Goal: Task Accomplishment & Management: Use online tool/utility

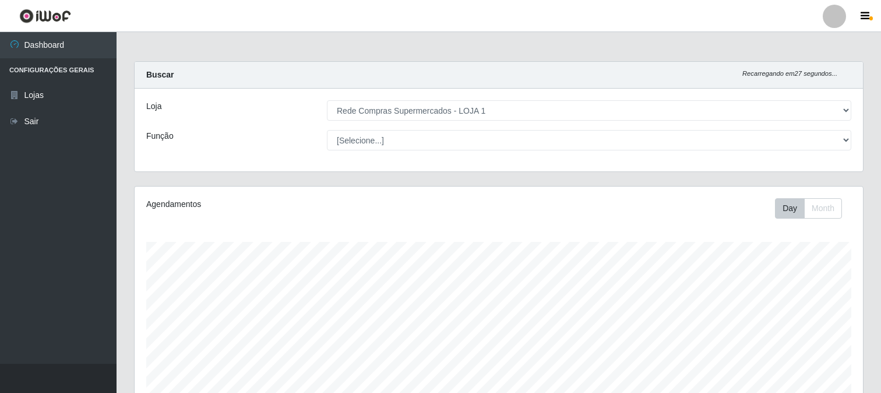
select select "158"
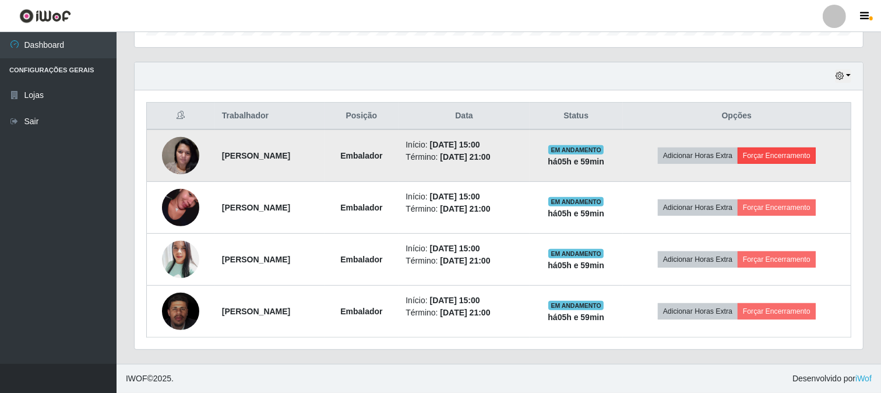
scroll to position [241, 728]
click at [784, 153] on button "Forçar Encerramento" at bounding box center [777, 155] width 78 height 16
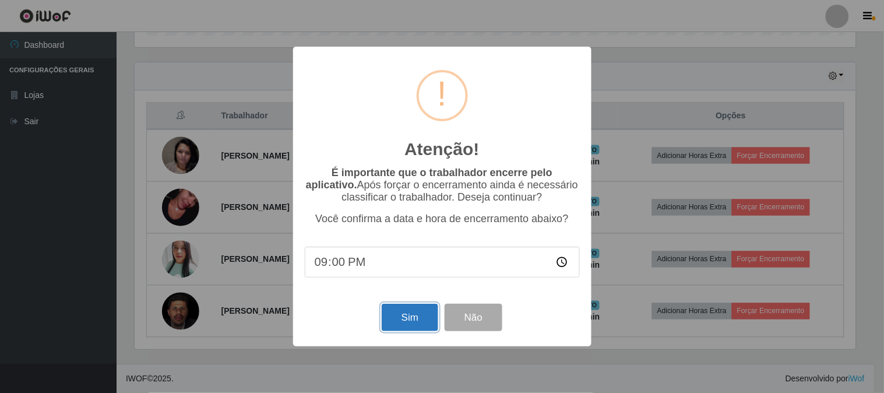
click at [413, 320] on button "Sim" at bounding box center [410, 317] width 57 height 27
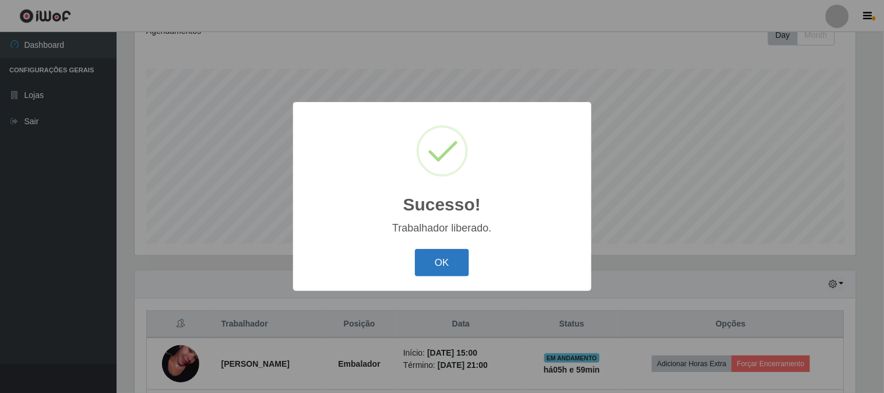
click at [439, 263] on button "OK" at bounding box center [442, 262] width 54 height 27
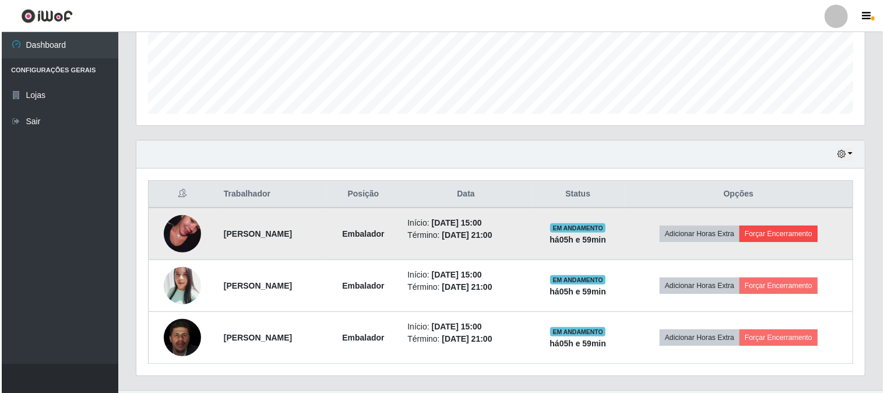
scroll to position [329, 0]
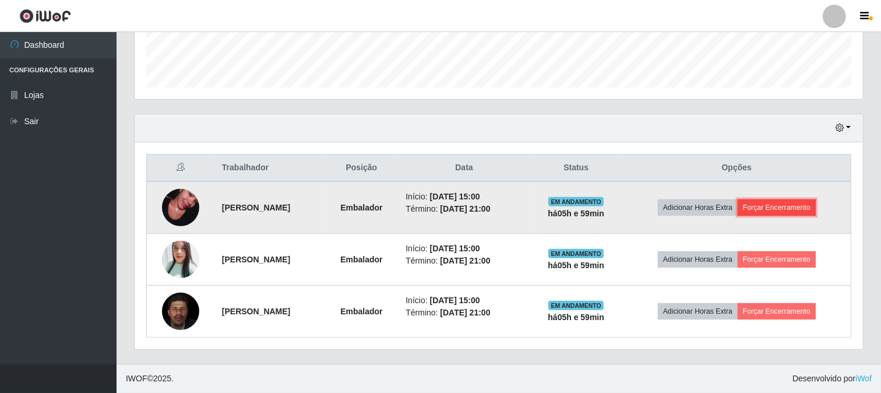
click at [793, 206] on button "Forçar Encerramento" at bounding box center [777, 207] width 78 height 16
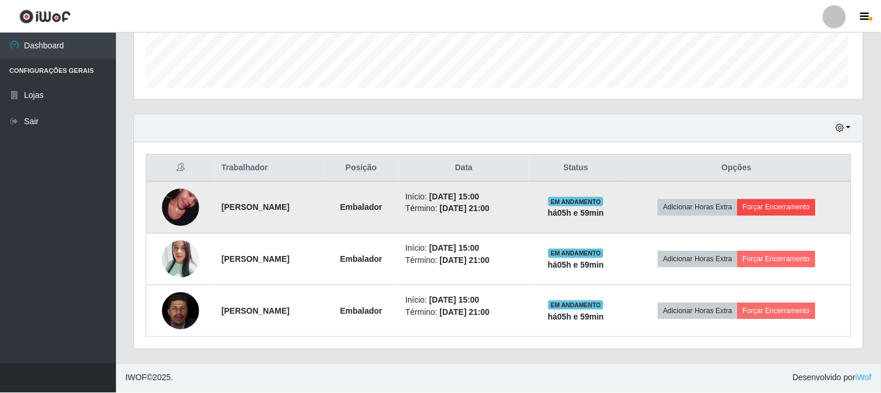
scroll to position [241, 721]
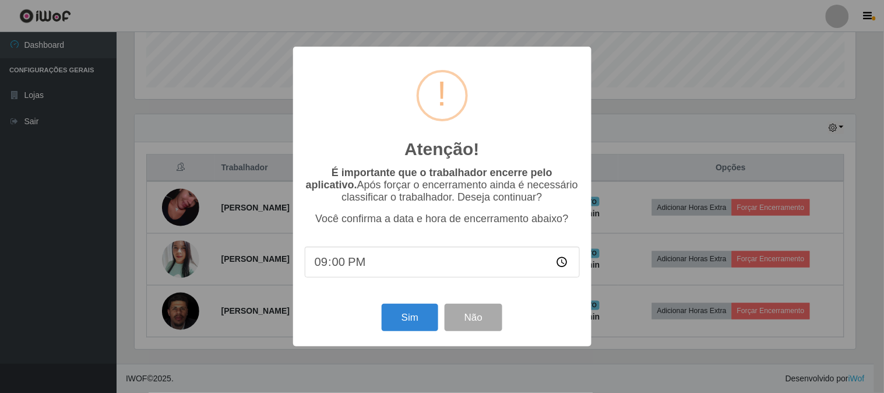
click at [382, 265] on input "21:00" at bounding box center [442, 261] width 275 height 31
click at [407, 319] on button "Sim" at bounding box center [410, 317] width 57 height 27
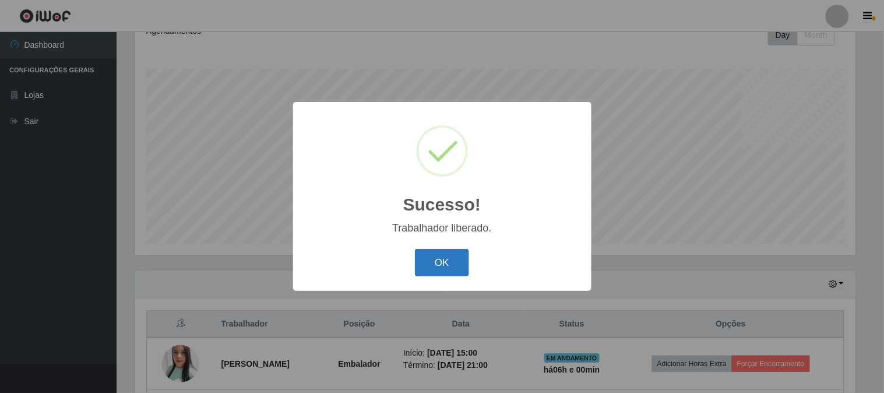
click at [437, 255] on button "OK" at bounding box center [442, 262] width 54 height 27
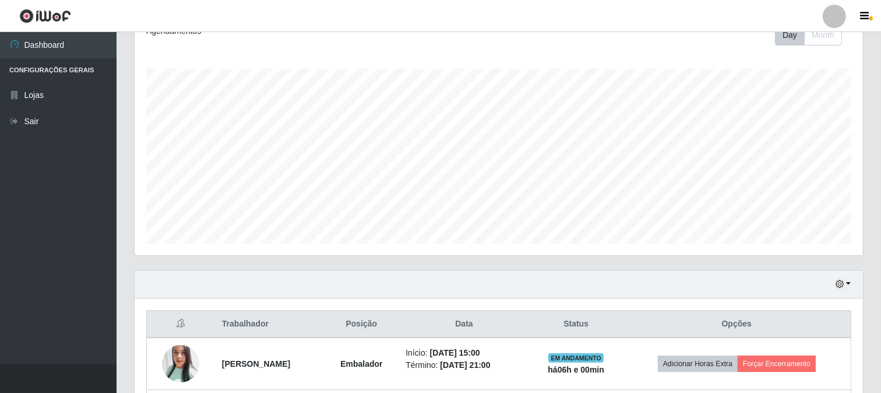
scroll to position [277, 0]
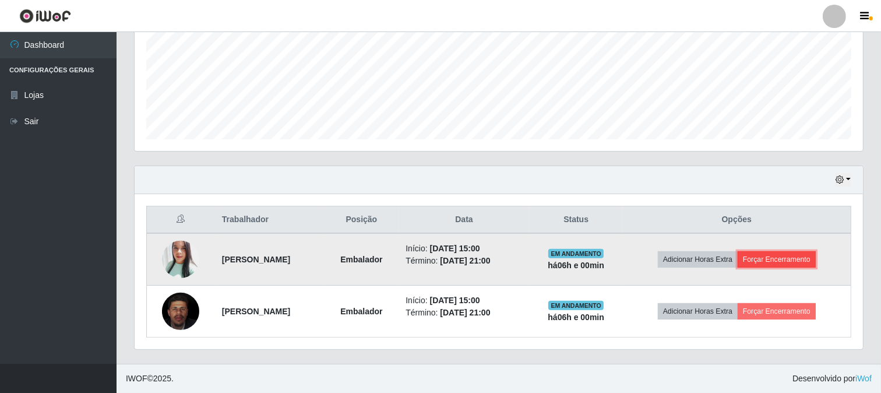
click at [803, 255] on button "Forçar Encerramento" at bounding box center [777, 259] width 78 height 16
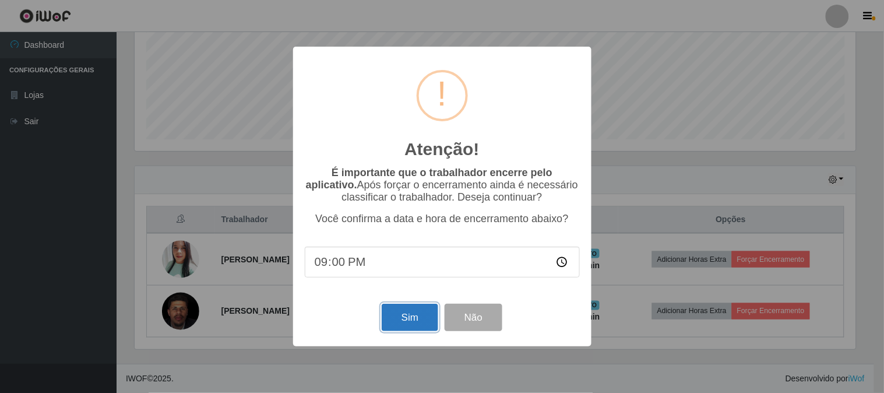
click at [411, 318] on button "Sim" at bounding box center [410, 317] width 57 height 27
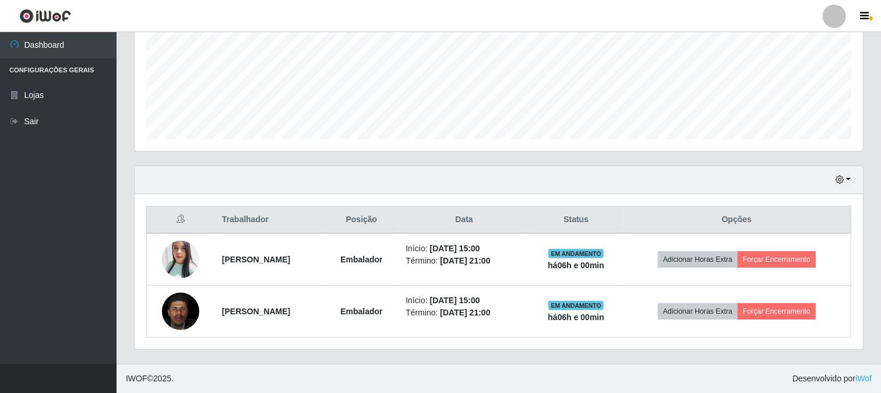
scroll to position [0, 0]
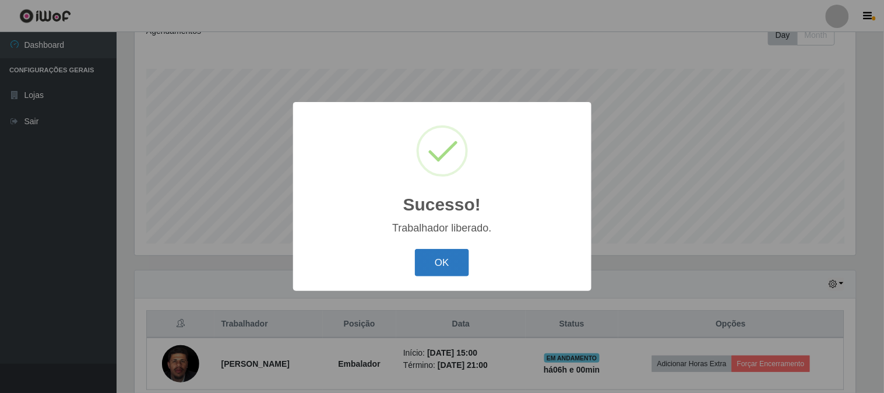
click at [441, 259] on button "OK" at bounding box center [442, 262] width 54 height 27
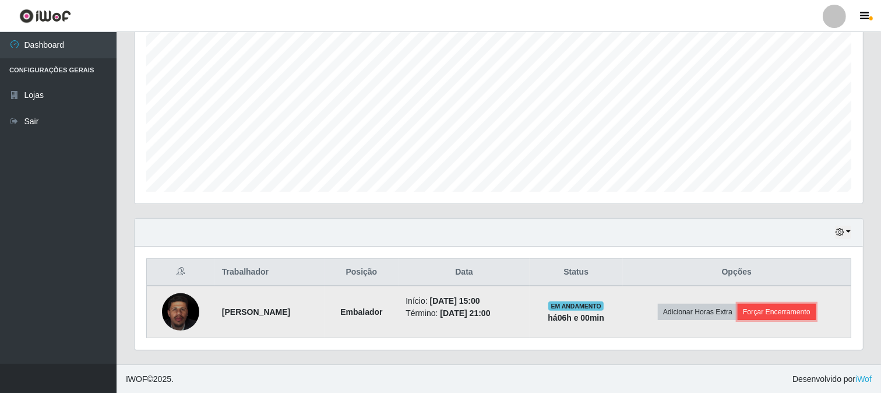
click at [780, 308] on button "Forçar Encerramento" at bounding box center [777, 312] width 78 height 16
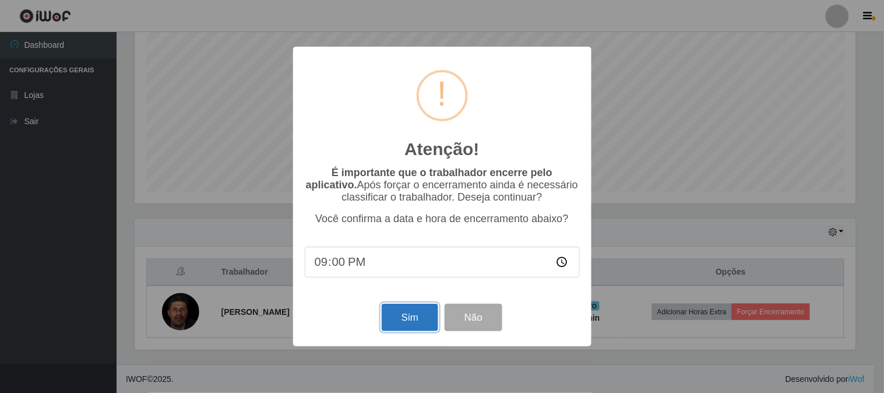
click at [406, 318] on button "Sim" at bounding box center [410, 317] width 57 height 27
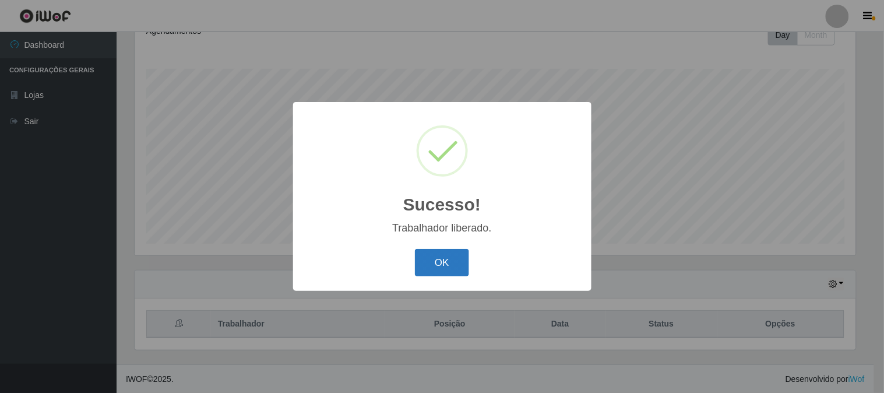
click at [458, 266] on button "OK" at bounding box center [442, 262] width 54 height 27
